Goal: Find specific page/section: Find specific page/section

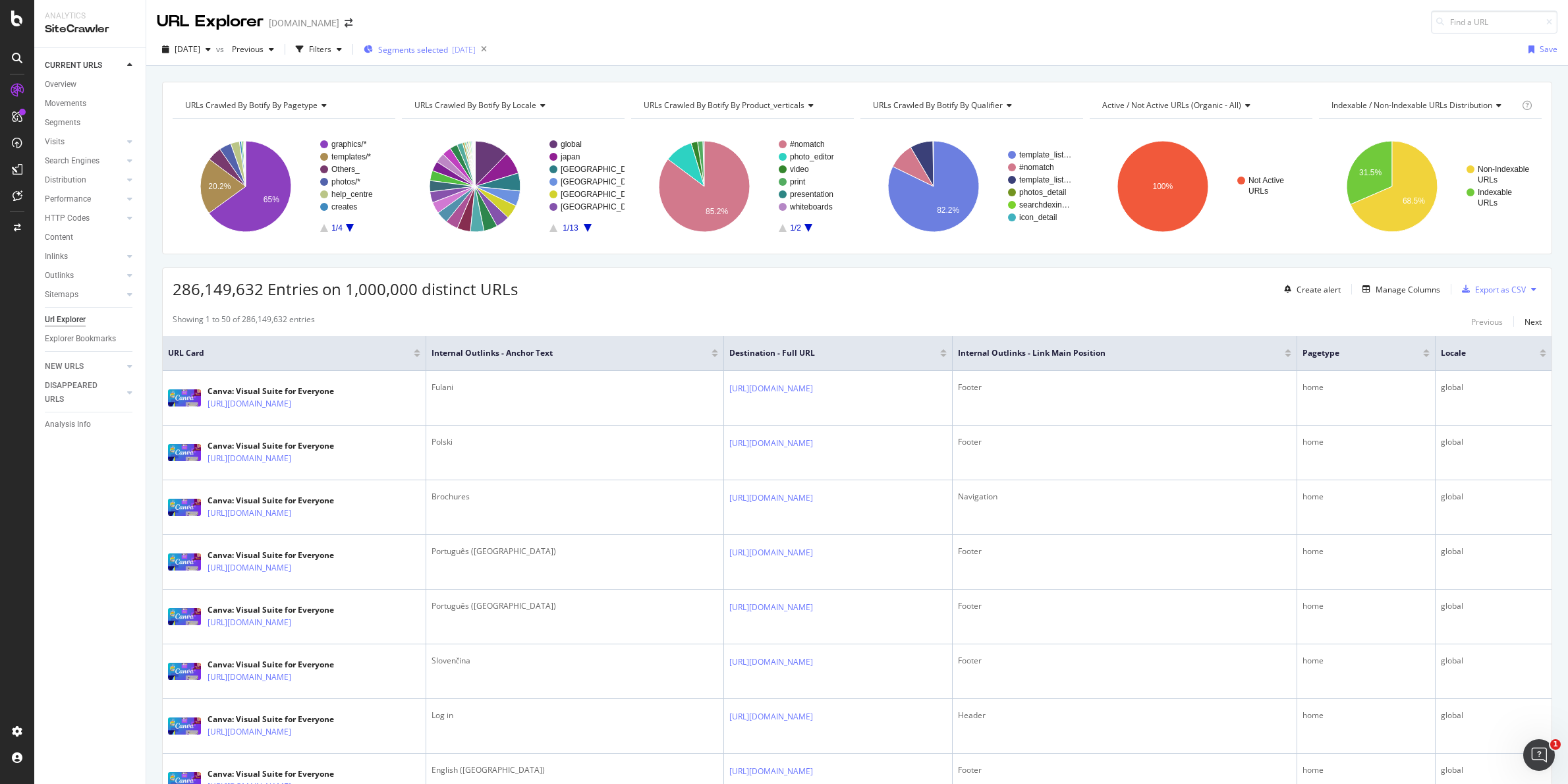
click at [385, 45] on button "Segments selected [DATE]" at bounding box center [417, 49] width 117 height 21
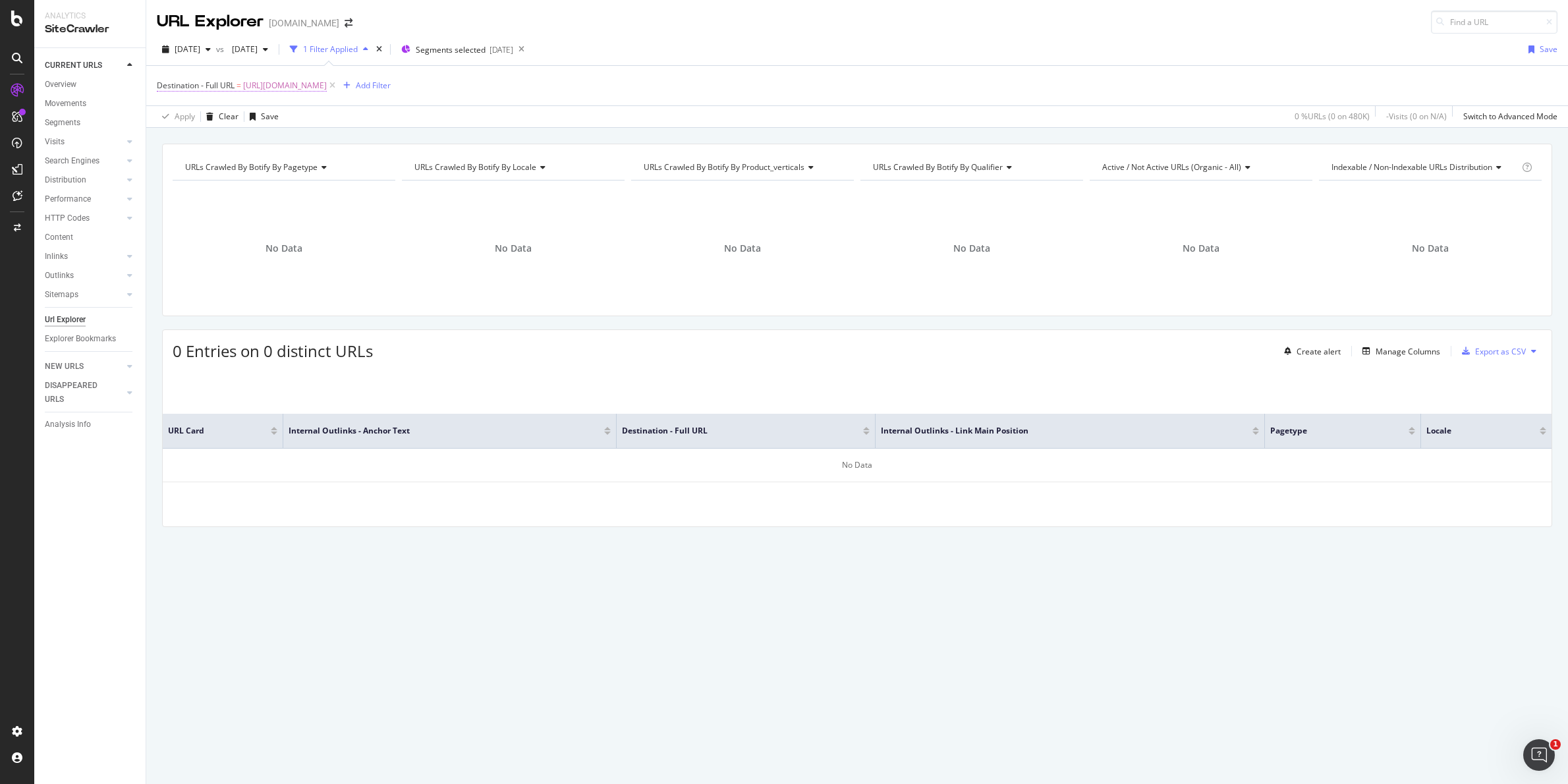
click at [327, 90] on span "[URL][DOMAIN_NAME]" at bounding box center [285, 85] width 84 height 18
click at [257, 186] on input "https://www.canva.com/vi_vn/thiet-ke/ke-hoach-hang-ngay/" at bounding box center [230, 188] width 125 height 21
paste input "es_mx/crear/tarjetas/san-valentin"
type input "https://www.canva.com/es_mx/crear/tarjetas/san-valentin/"
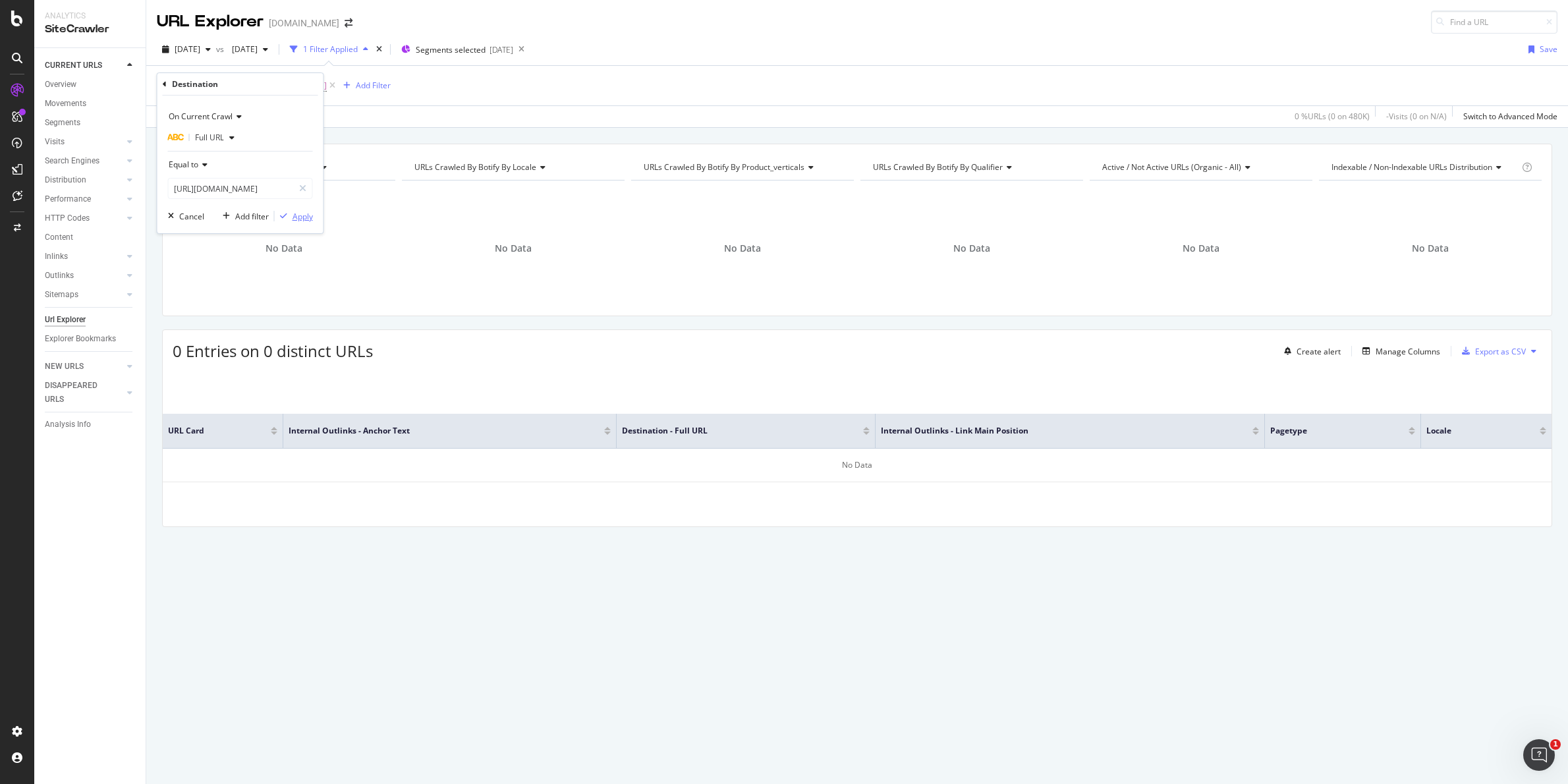
scroll to position [0, 0]
click at [311, 220] on div "Apply" at bounding box center [303, 216] width 20 height 11
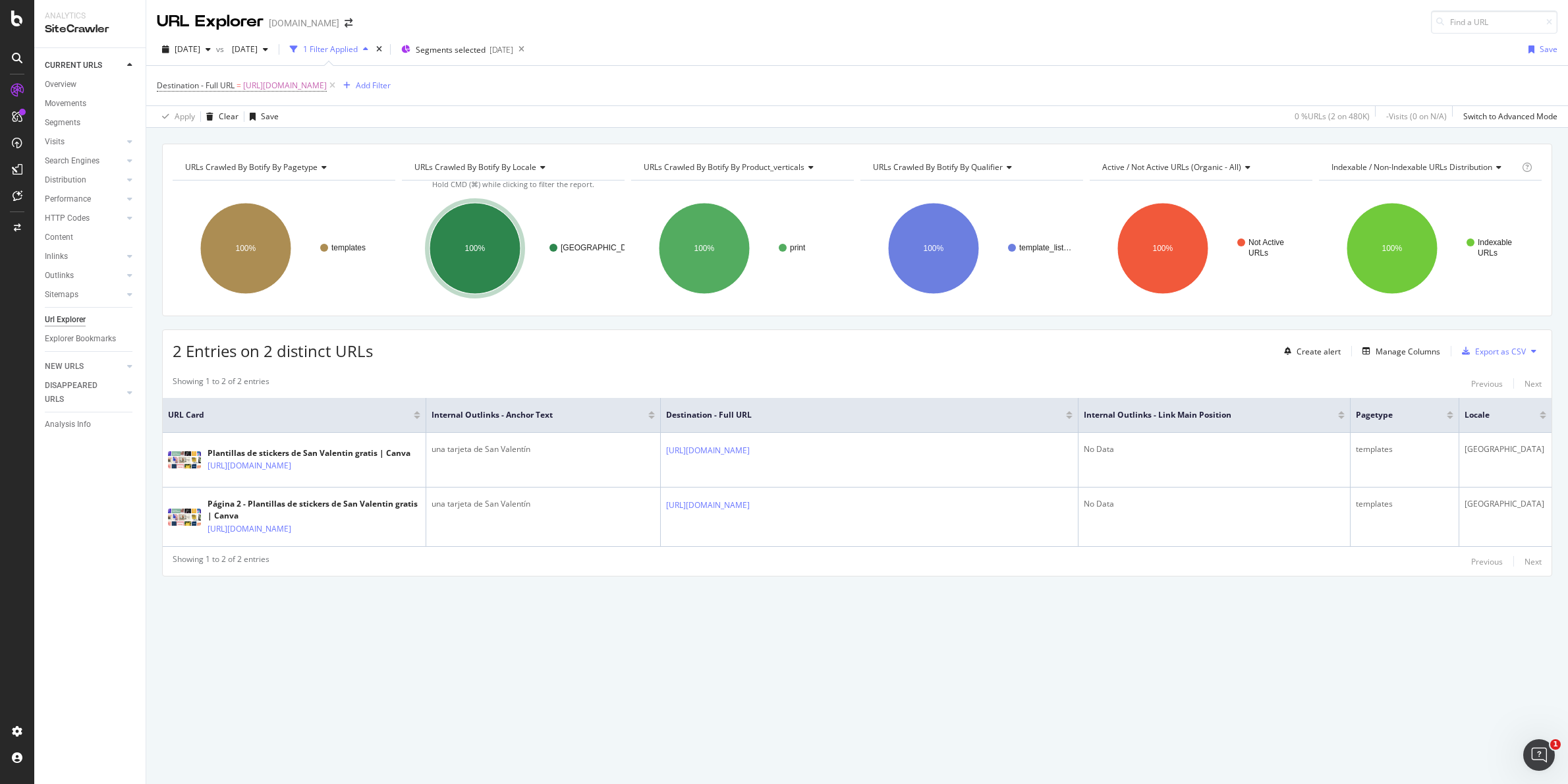
click at [1093, 675] on div "URLs Crawled By Botify By pagetype Chart (by Value) Table Expand Export as CSV …" at bounding box center [857, 456] width 1422 height 656
click at [312, 77] on span "https://www.canva.com/es_mx/crear/tarjetas/san-valentin/" at bounding box center [285, 85] width 84 height 18
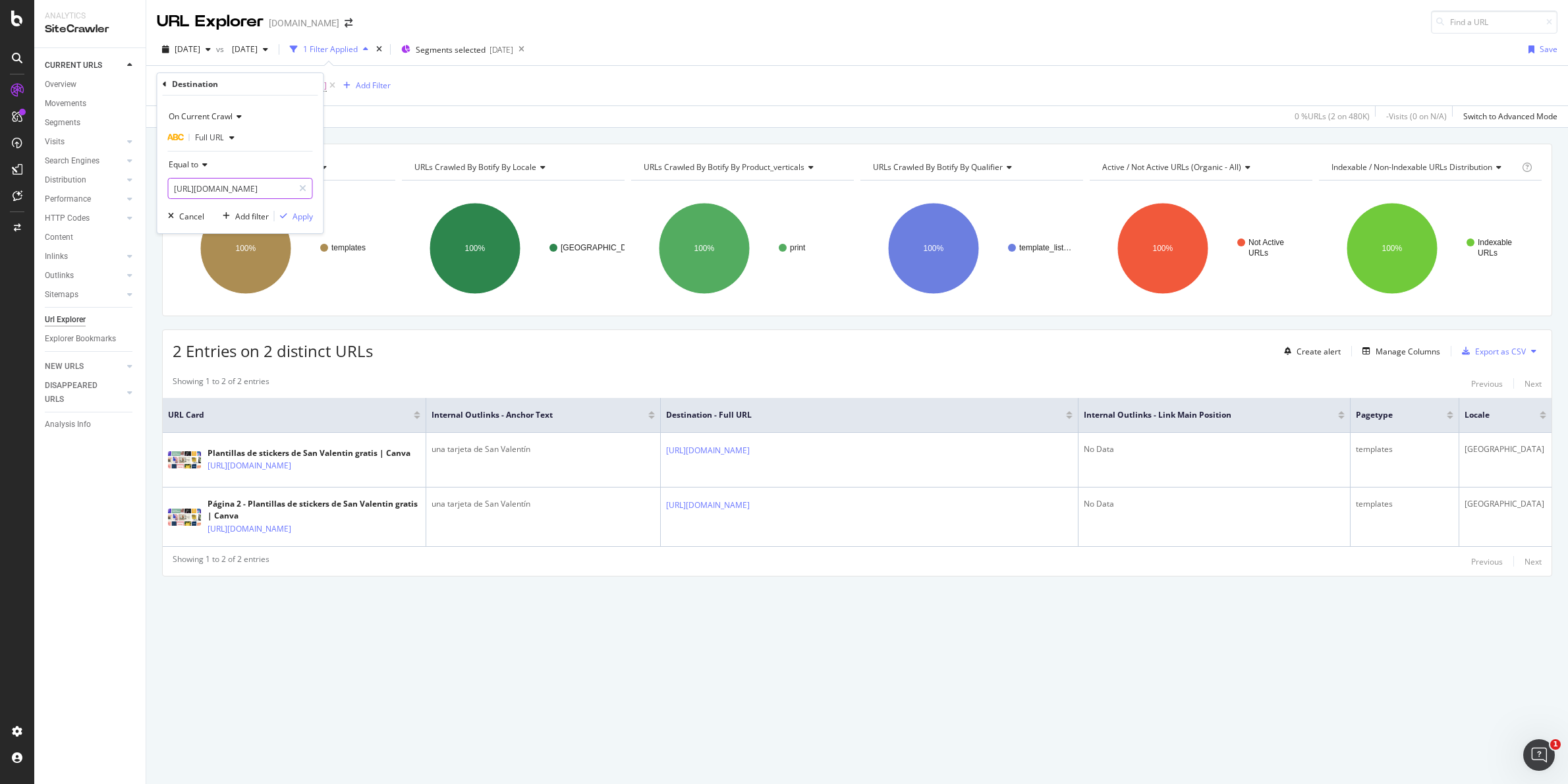
click at [267, 185] on input "https://www.canva.com/es_mx/crear/tarjetas/san-valentin/" at bounding box center [230, 188] width 125 height 21
paste input "fr_fr/outils/montage-photo-video/"
paste input "text"
type input "https://www.canva.com/fr_fr/outils/montage-photo-video/"
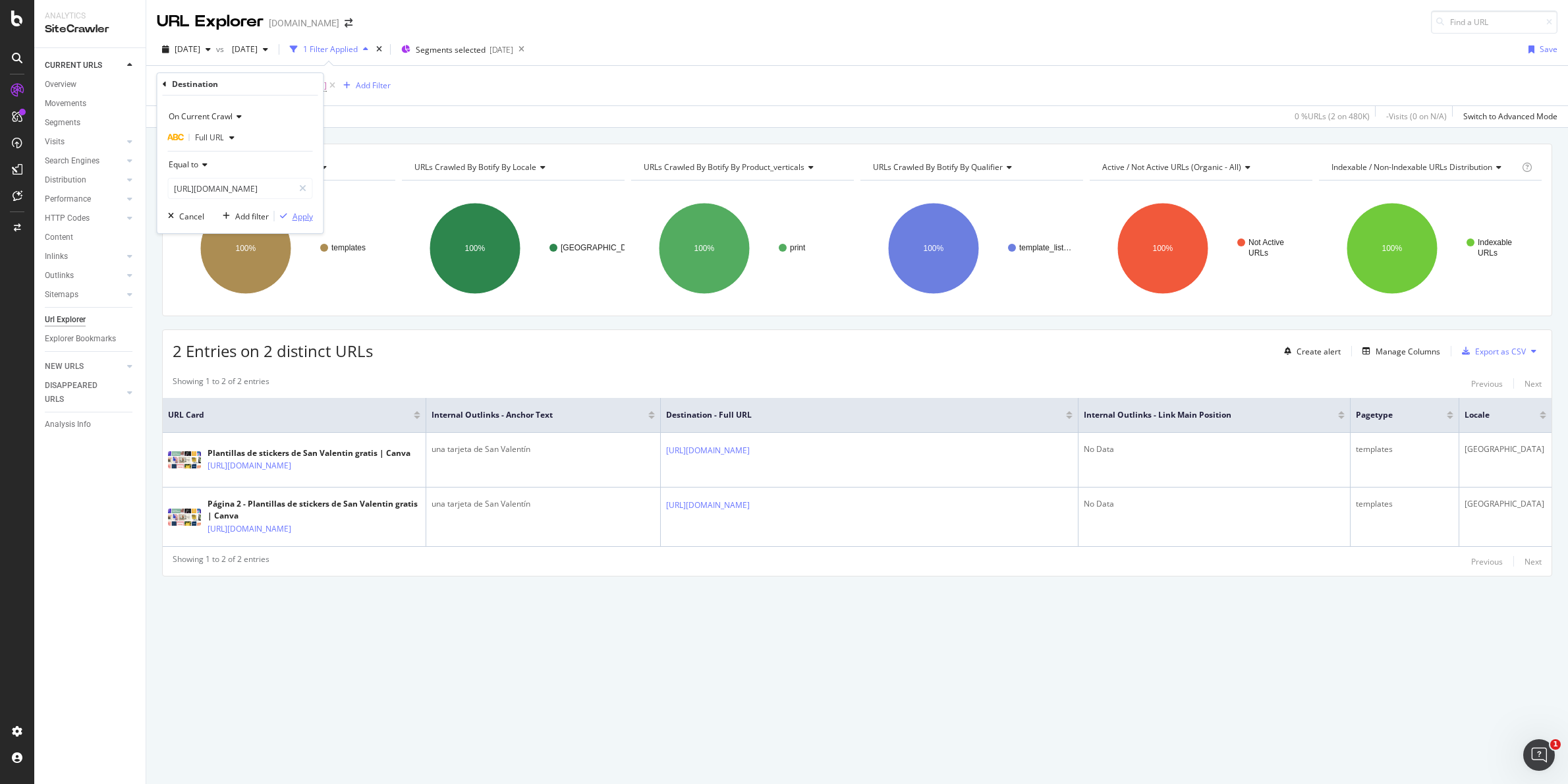
scroll to position [0, 0]
click at [298, 210] on div "Apply" at bounding box center [294, 216] width 39 height 12
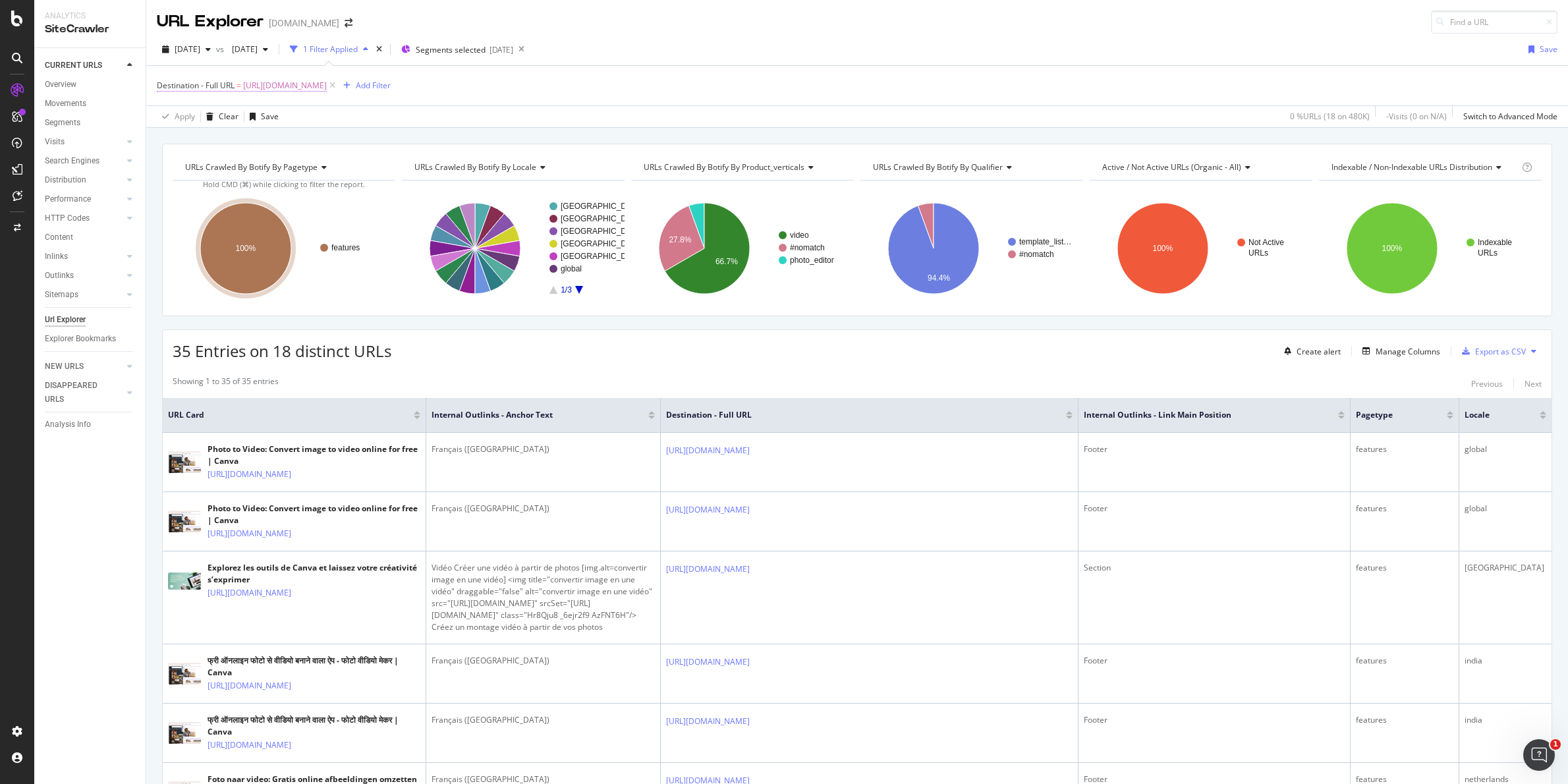
click at [327, 80] on span "https://www.canva.com/fr_fr/outils/montage-photo-video/" at bounding box center [285, 85] width 84 height 18
click at [250, 189] on input "https://www.canva.com/fr_fr/outils/montage-photo-video/" at bounding box center [230, 188] width 125 height 21
click at [308, 217] on div "Apply" at bounding box center [303, 216] width 20 height 11
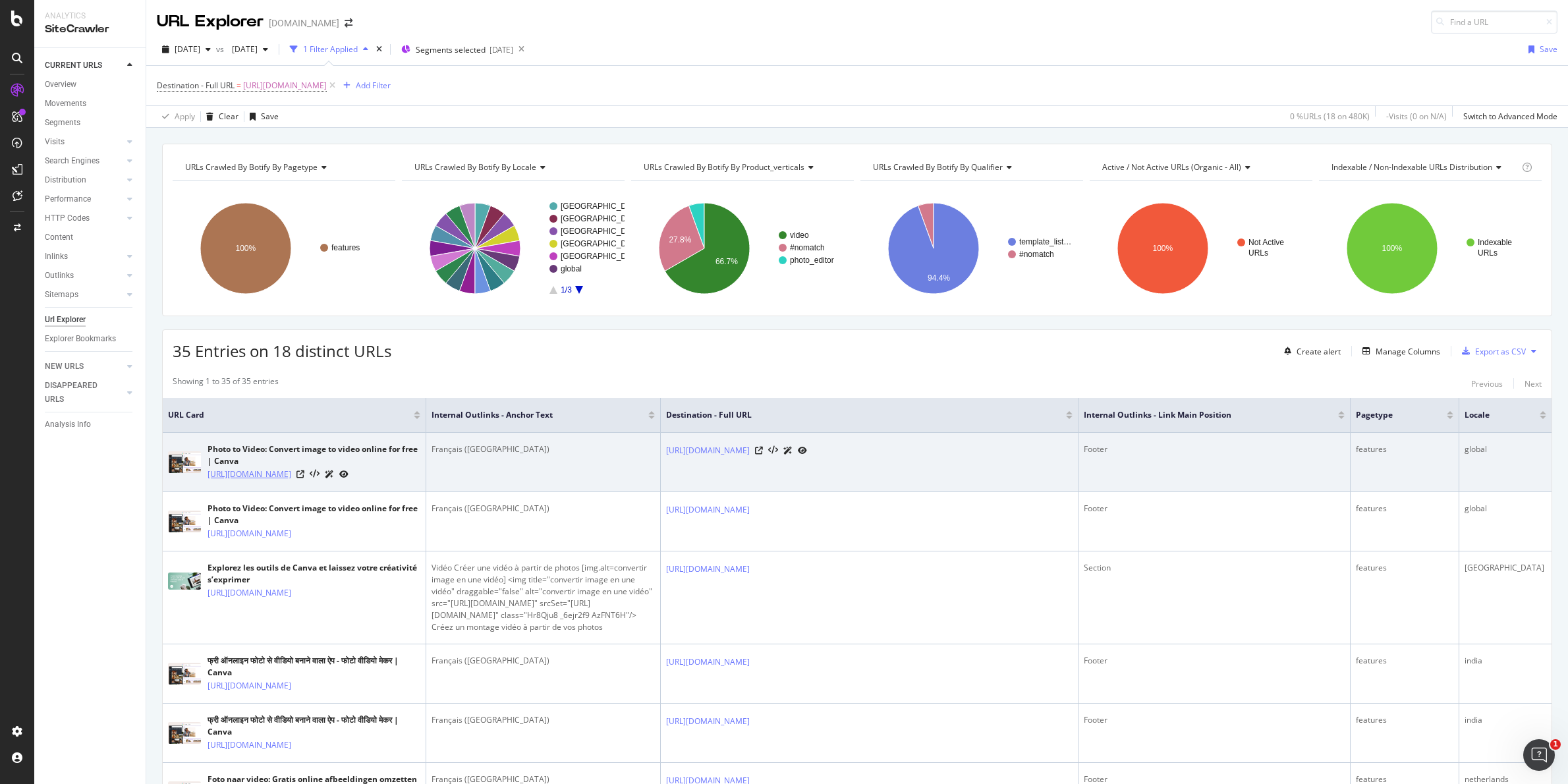
copy link "https://www.canva.com/features/photo-to-video/"
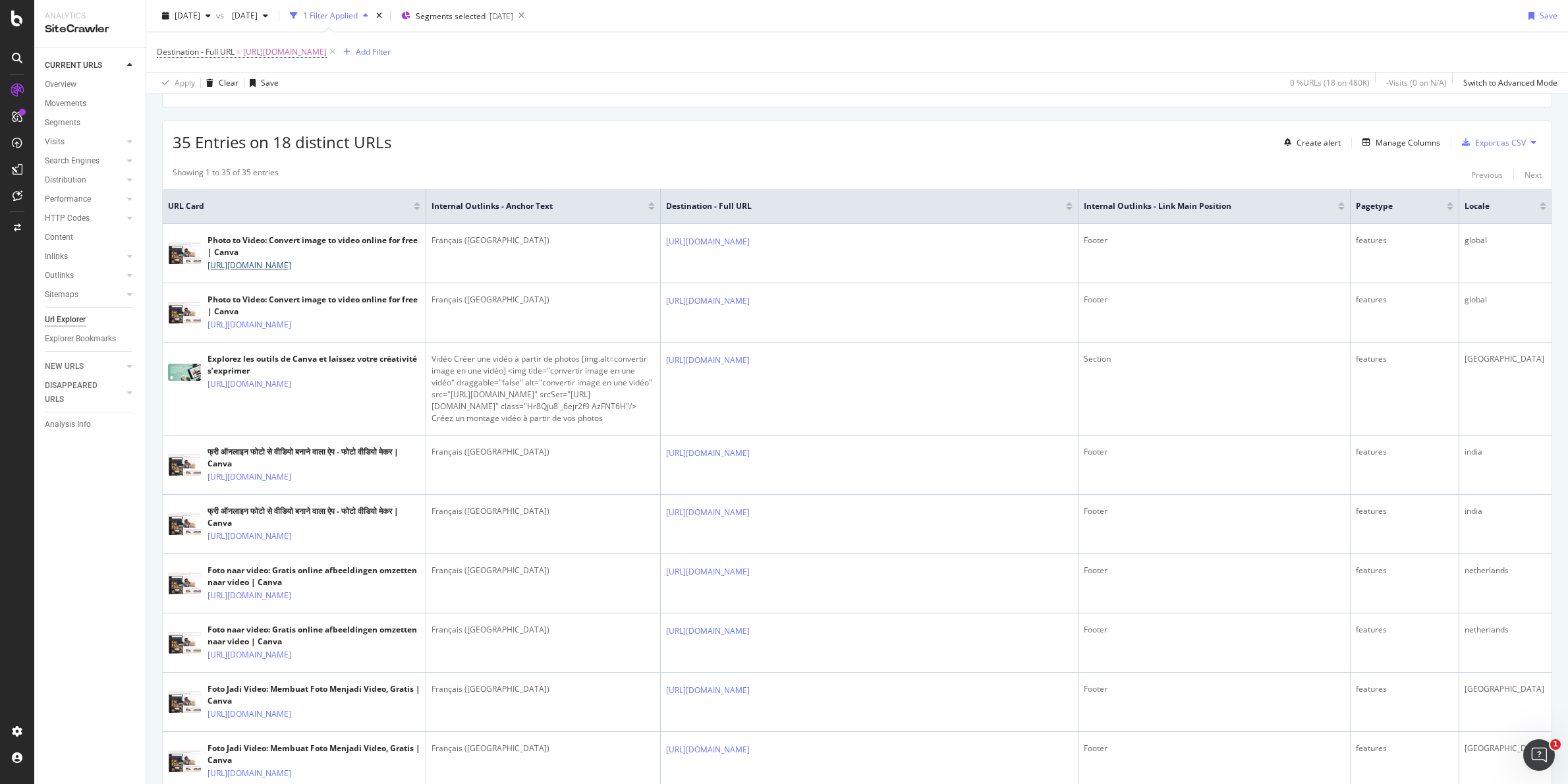
scroll to position [307, 0]
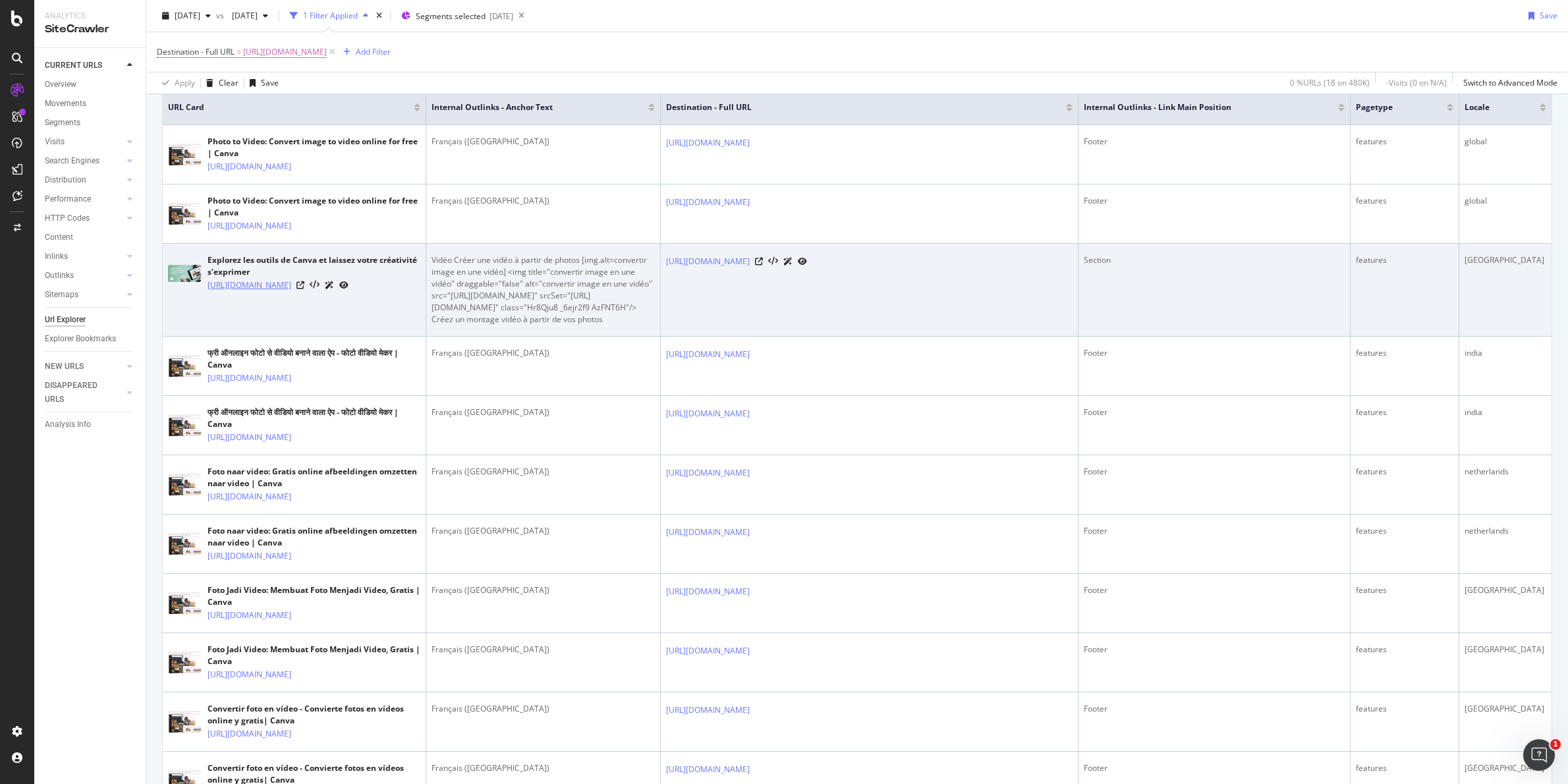
copy link "https://www.canva.com/fr_fr/outils/"
copy link "https://www.canva.com/fr_fr/outils/montage-photo-video/"
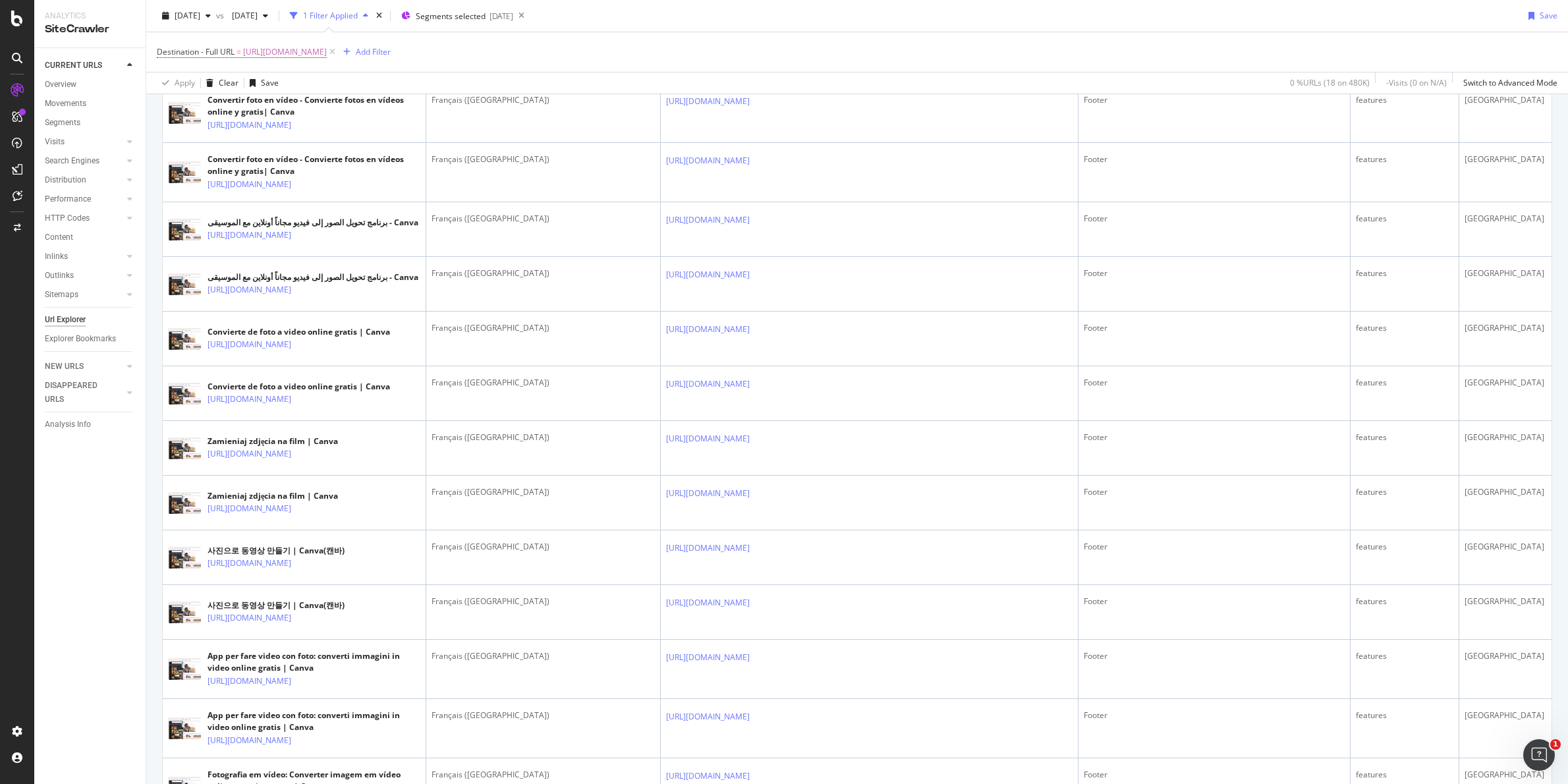
scroll to position [1049, 0]
